Goal: Task Accomplishment & Management: Manage account settings

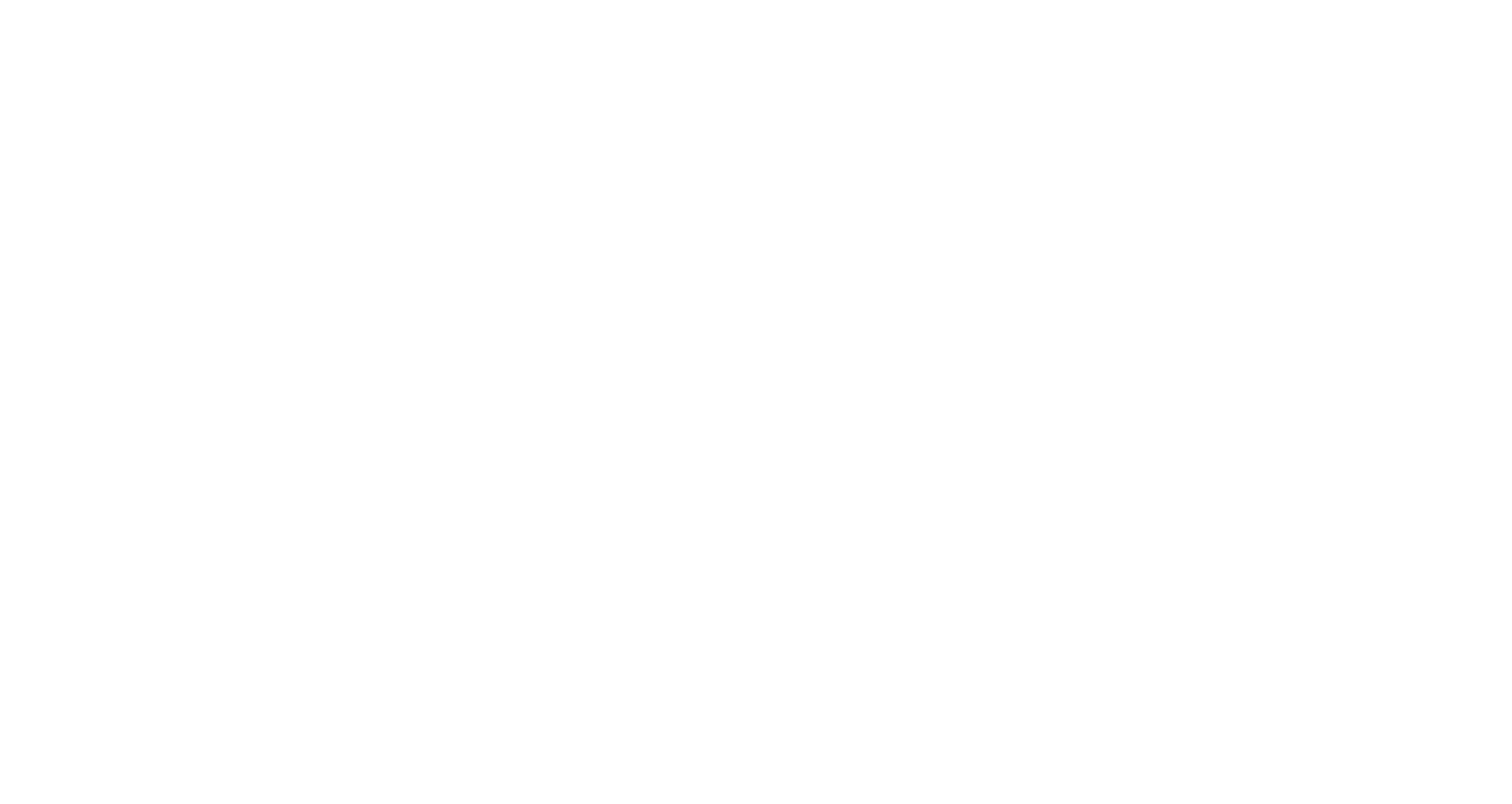
click at [827, 0] on html at bounding box center [756, 0] width 1512 height 0
click at [97, 0] on html at bounding box center [756, 0] width 1512 height 0
click at [92, 0] on html at bounding box center [756, 0] width 1512 height 0
click at [82, 0] on html at bounding box center [756, 0] width 1512 height 0
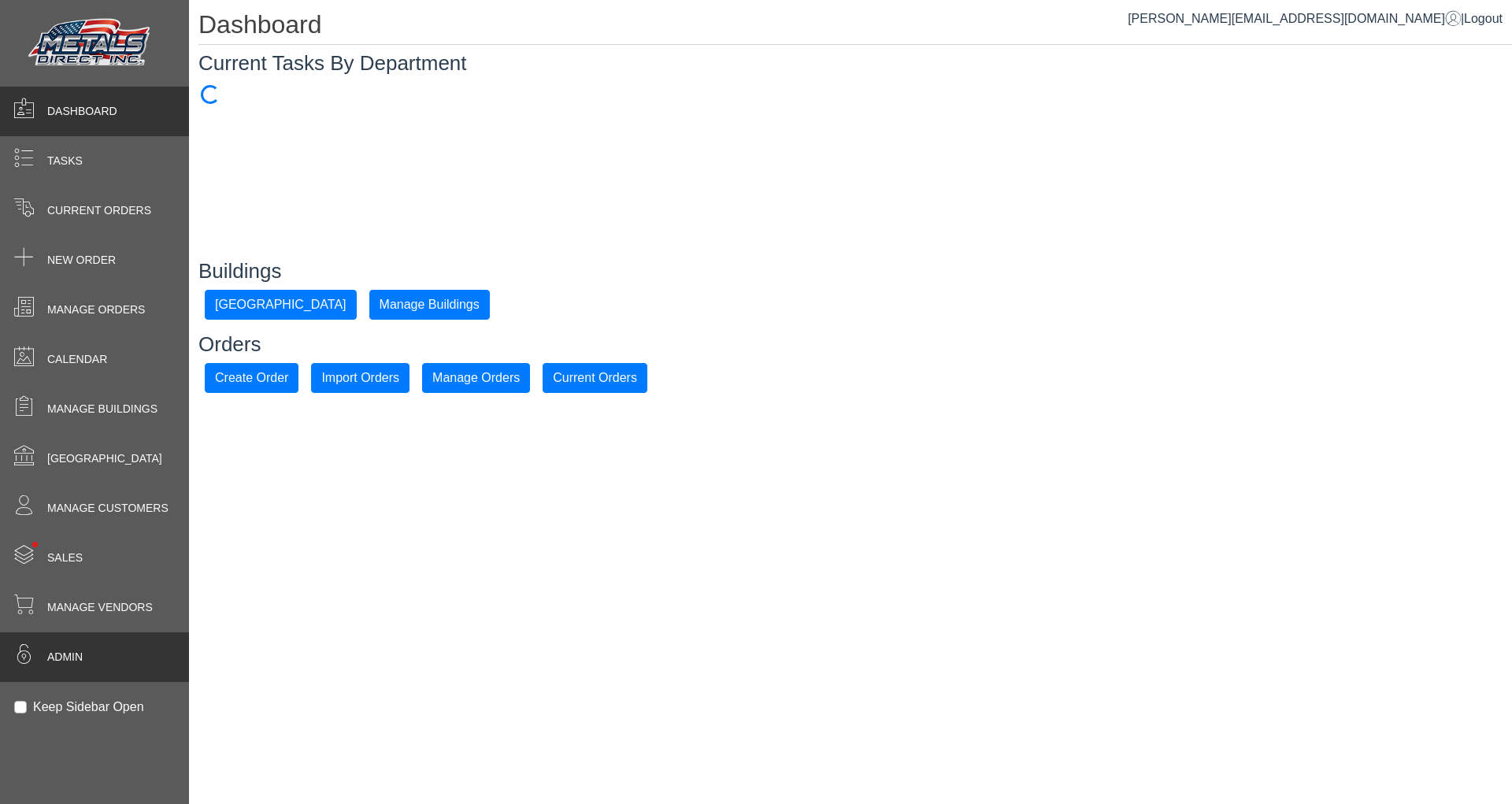
click at [81, 649] on span "Admin" at bounding box center [64, 657] width 36 height 17
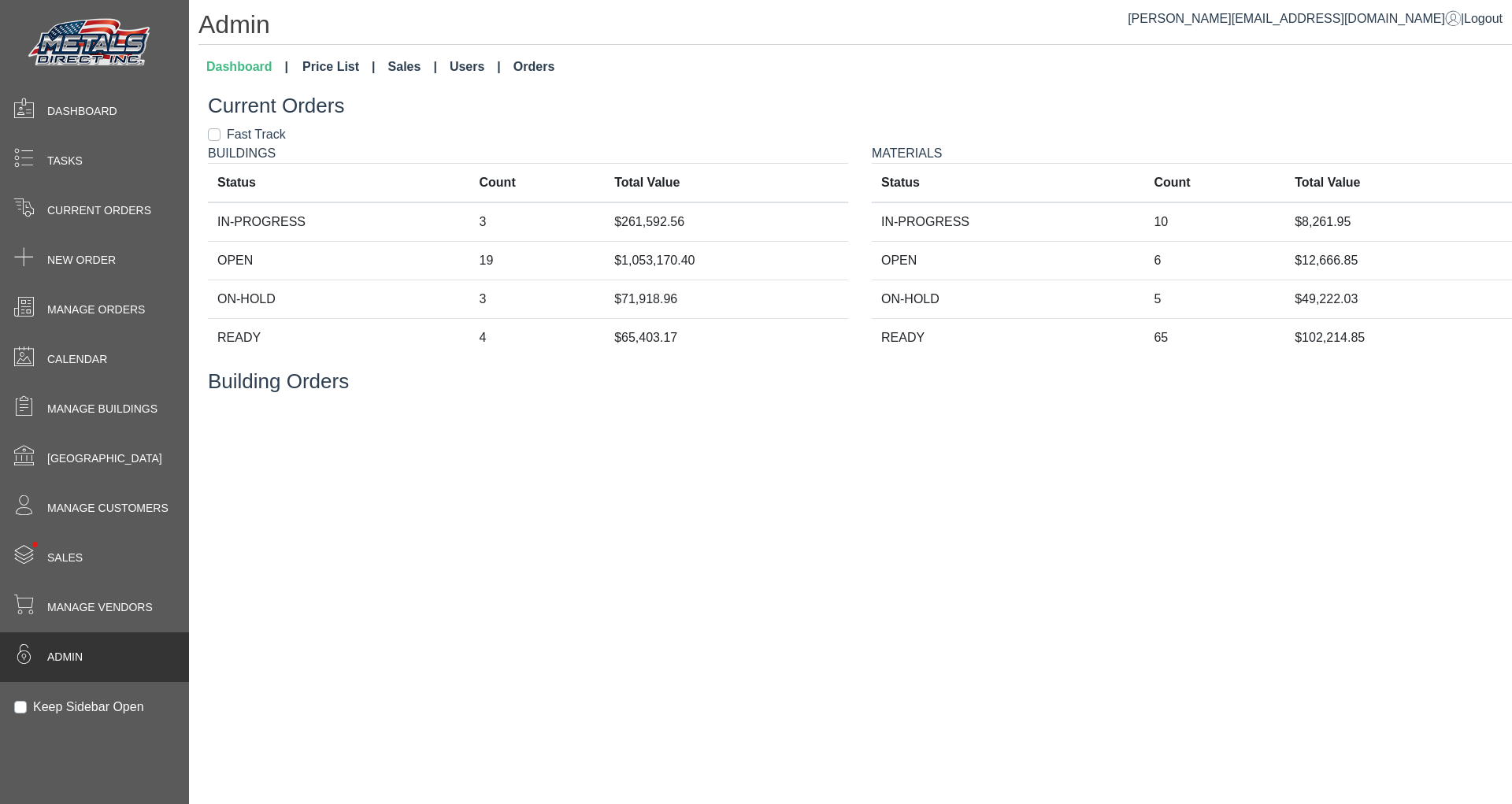
click at [523, 59] on link "Orders" at bounding box center [534, 67] width 54 height 31
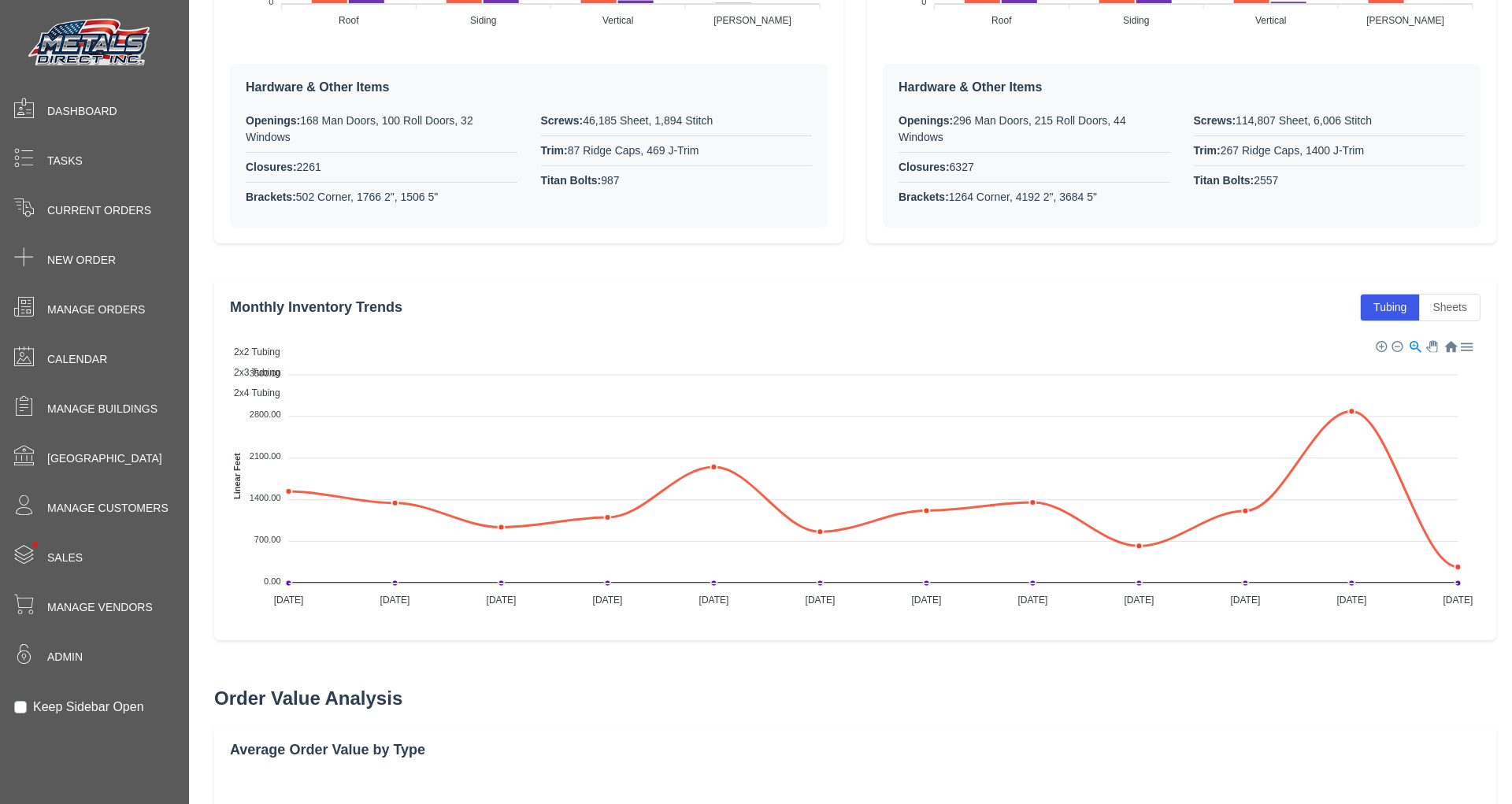
scroll to position [3505, 0]
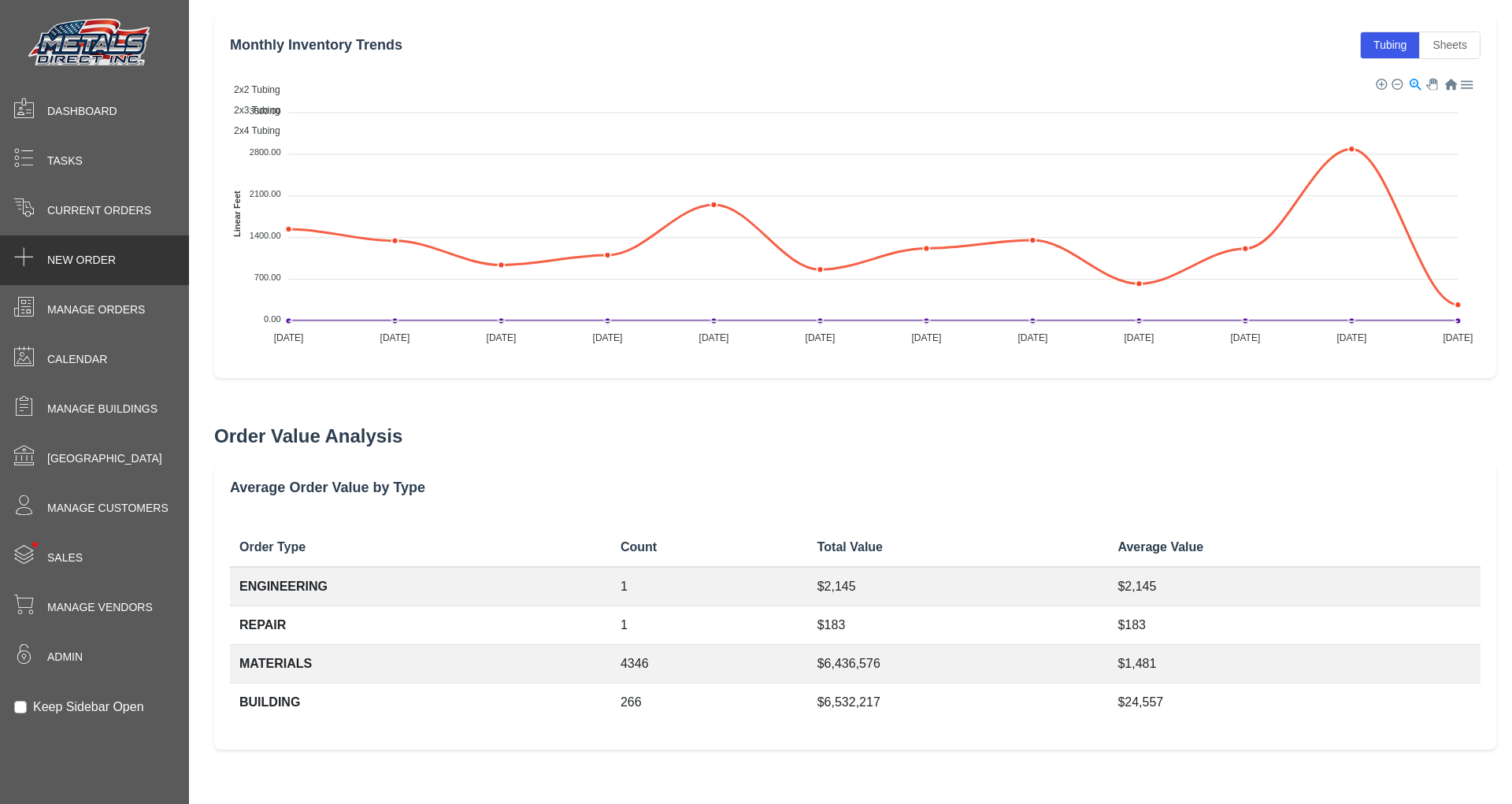
click at [110, 260] on span "New Order" at bounding box center [81, 260] width 69 height 17
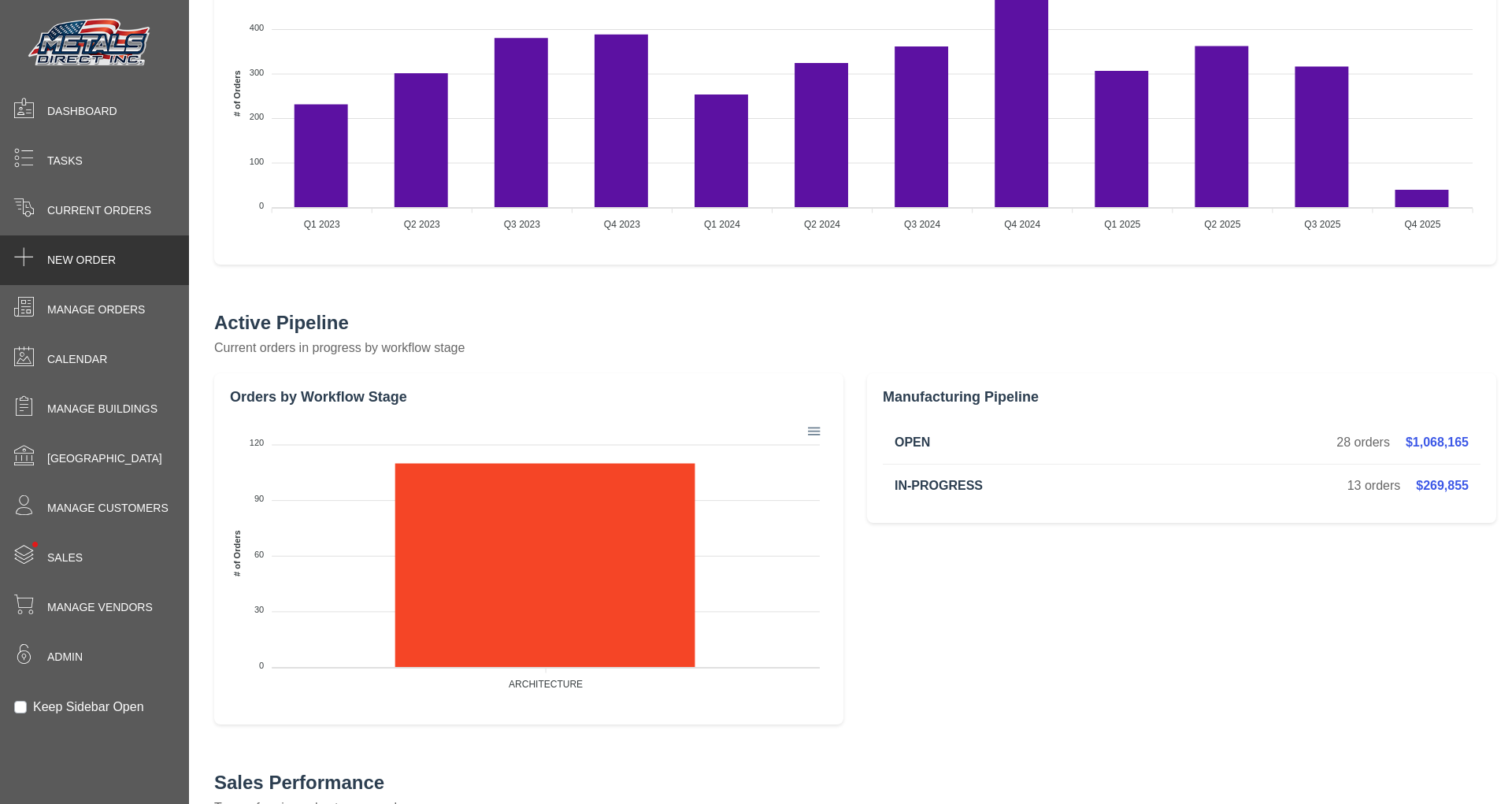
select select "*********"
select select "******"
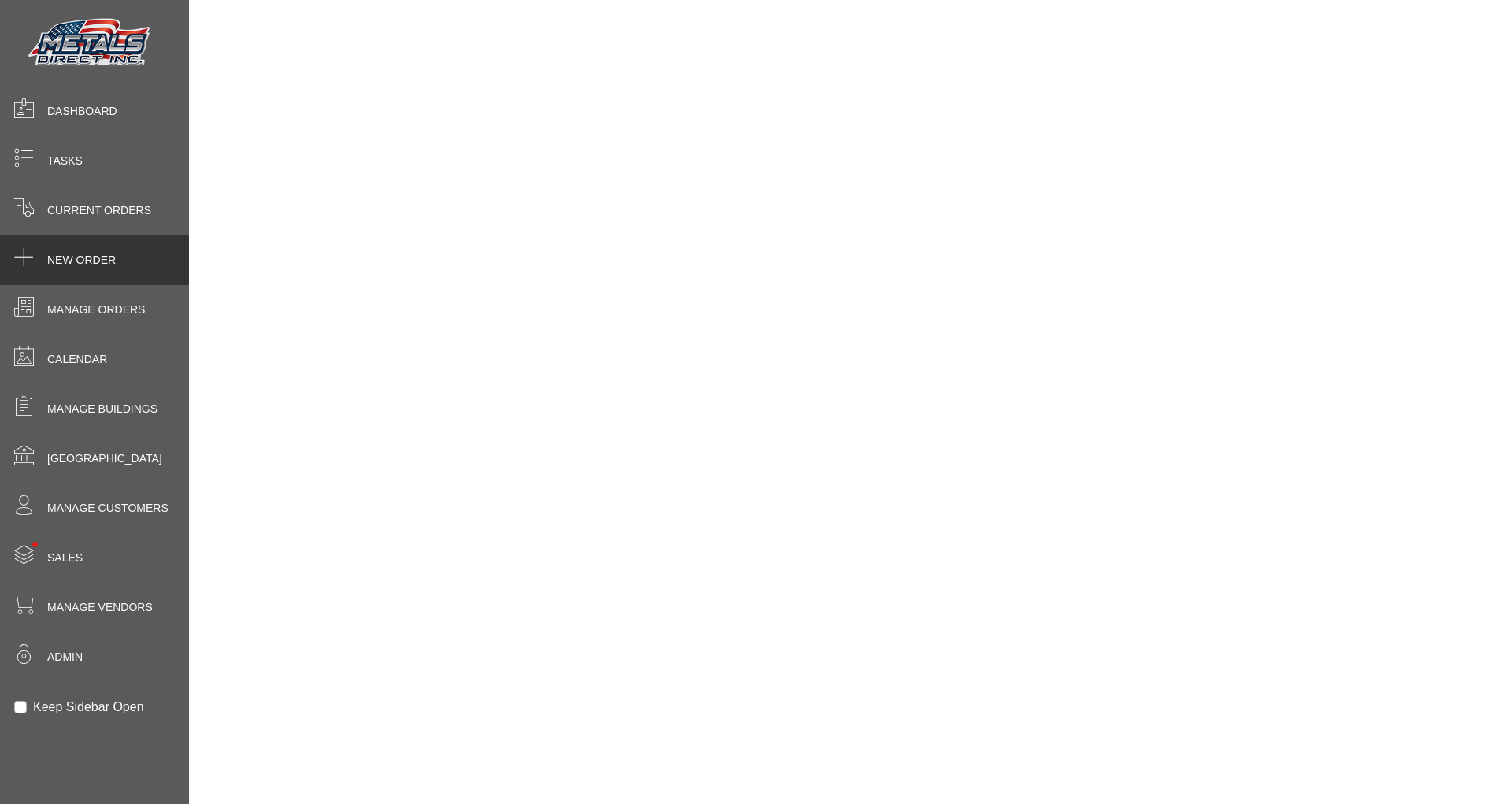
scroll to position [163, 0]
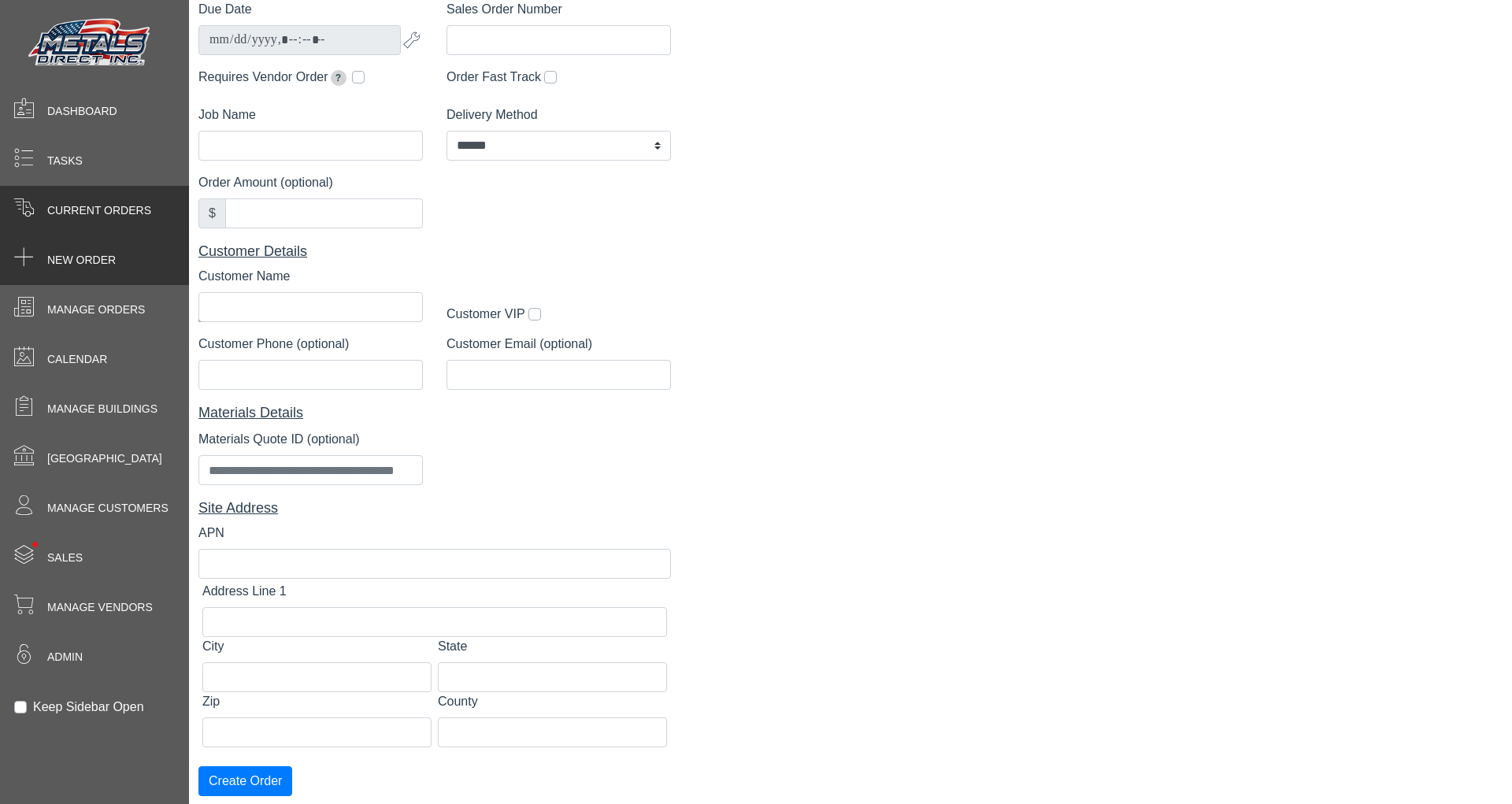
click at [130, 189] on div "Current Orders" at bounding box center [94, 210] width 189 height 50
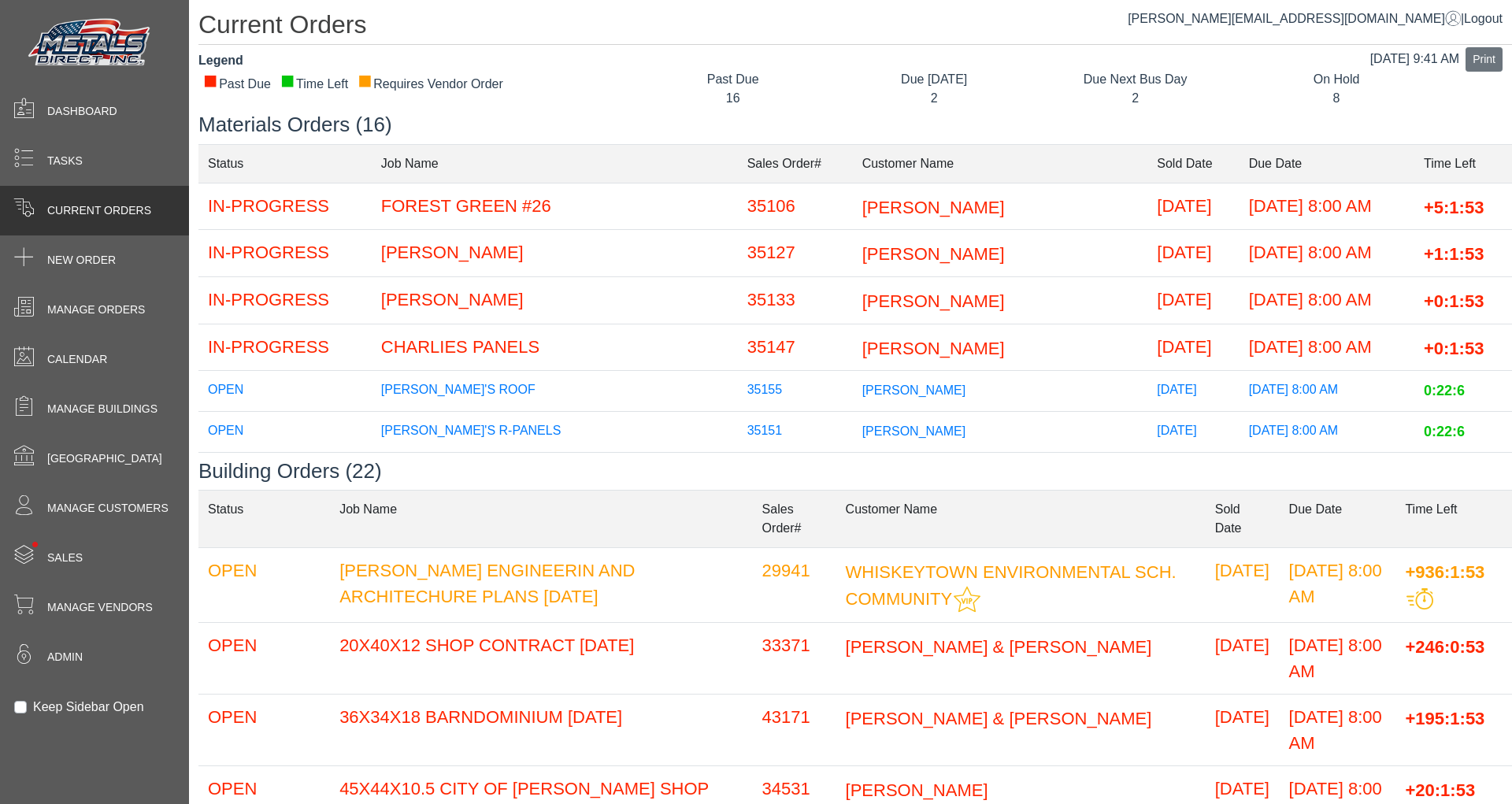
click at [1041, 38] on h1 "Current Orders" at bounding box center [855, 27] width 1314 height 36
